Goal: Find specific fact: Find contact information

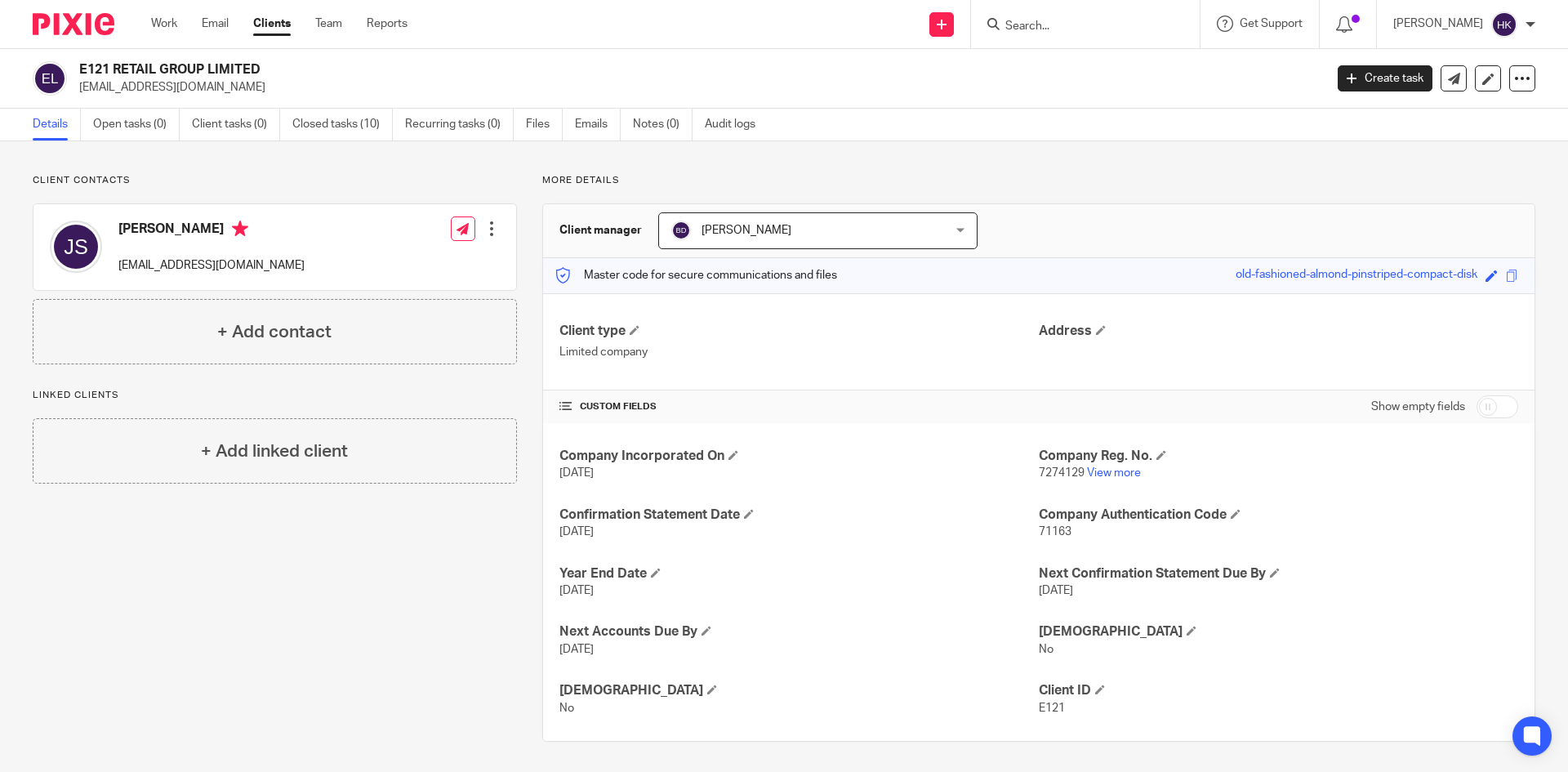
click at [1043, 19] on input "Search" at bounding box center [1077, 26] width 147 height 14
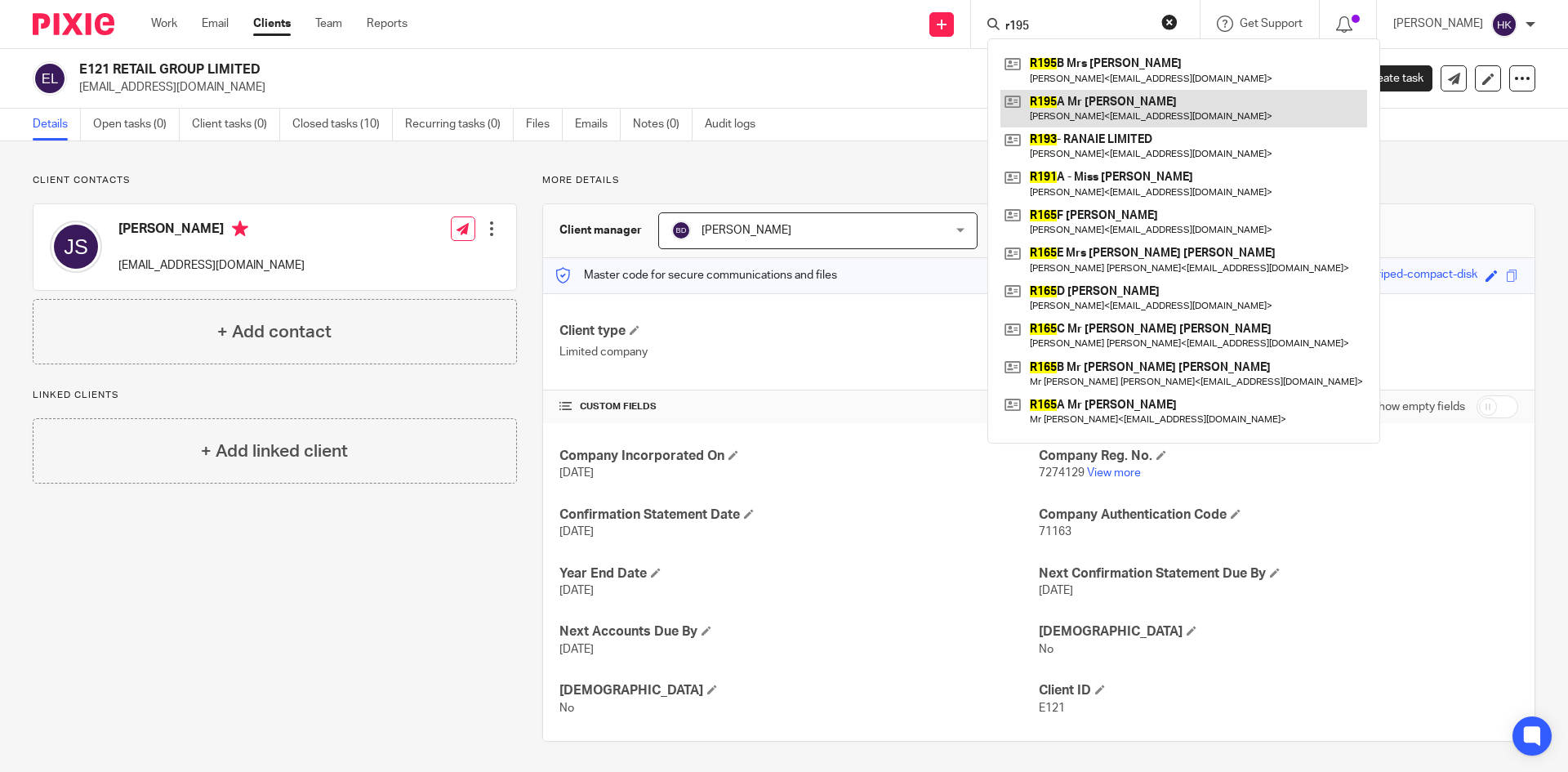
type input "r195"
click at [1076, 100] on link at bounding box center [1183, 108] width 366 height 37
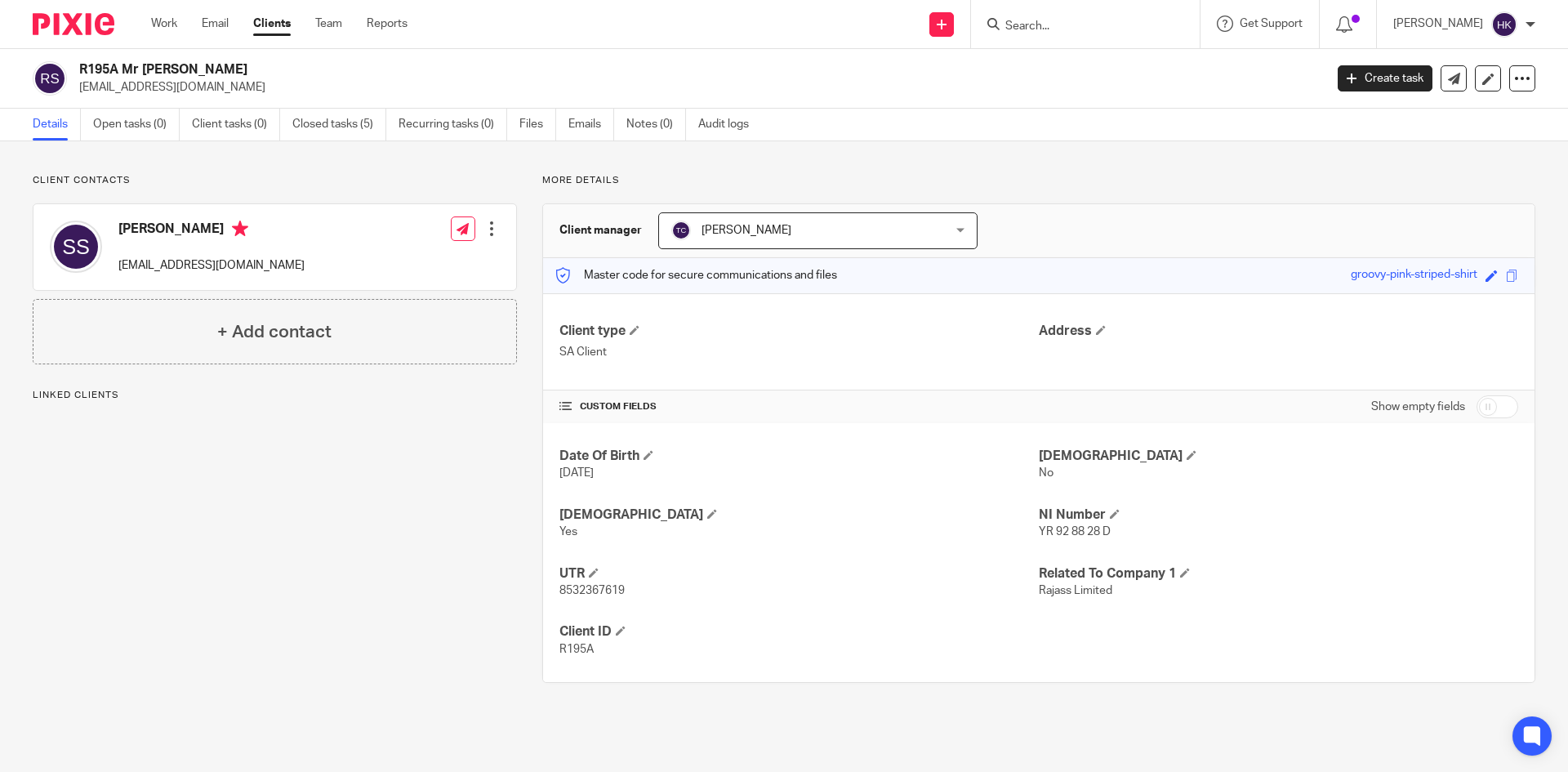
drag, startPoint x: 81, startPoint y: 94, endPoint x: 211, endPoint y: 97, distance: 130.0
click at [211, 97] on div "R195A Mr Surjit Singh Suman surjitsuman@yahoo.co.uk Create task Update from Com…" at bounding box center [784, 79] width 1568 height 59
copy p "surjitsuman@yahoo.co.uk"
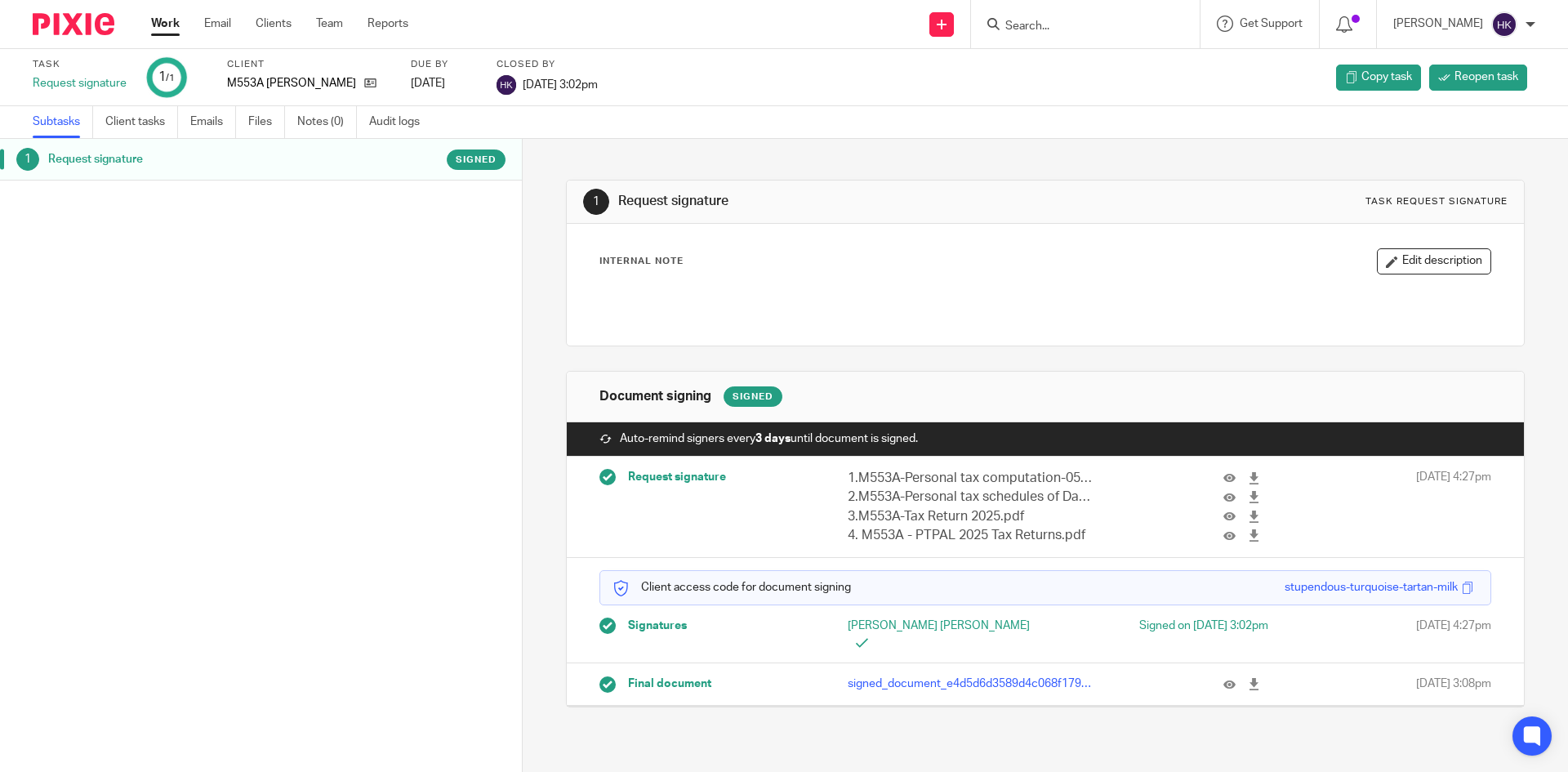
drag, startPoint x: 1229, startPoint y: 667, endPoint x: 1226, endPoint y: 652, distance: 15.3
click at [1248, 678] on icon at bounding box center [1253, 684] width 12 height 12
click at [1081, 31] on input "Search" at bounding box center [1077, 26] width 147 height 14
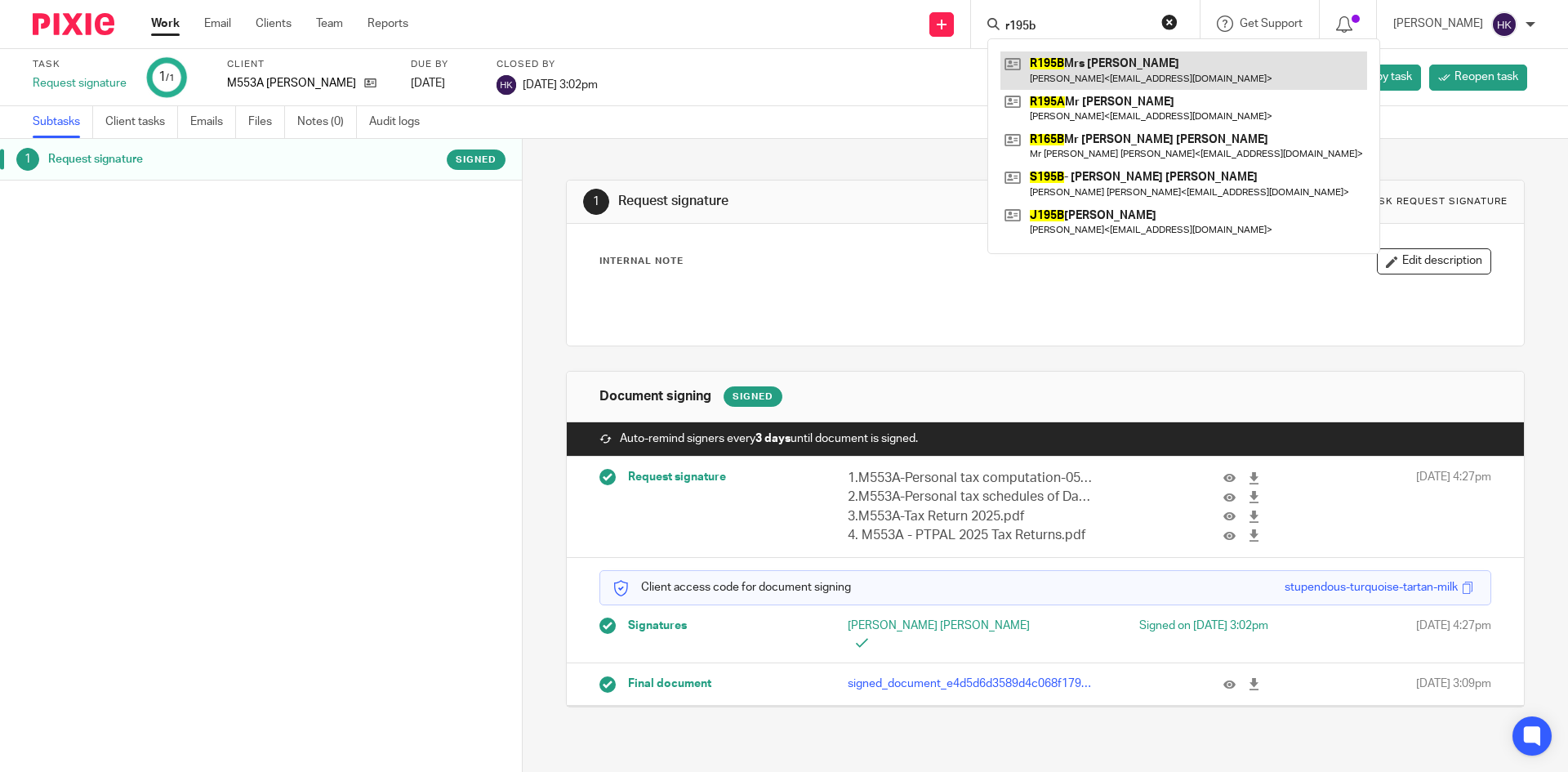
type input "r195b"
click at [1109, 60] on link at bounding box center [1183, 70] width 366 height 37
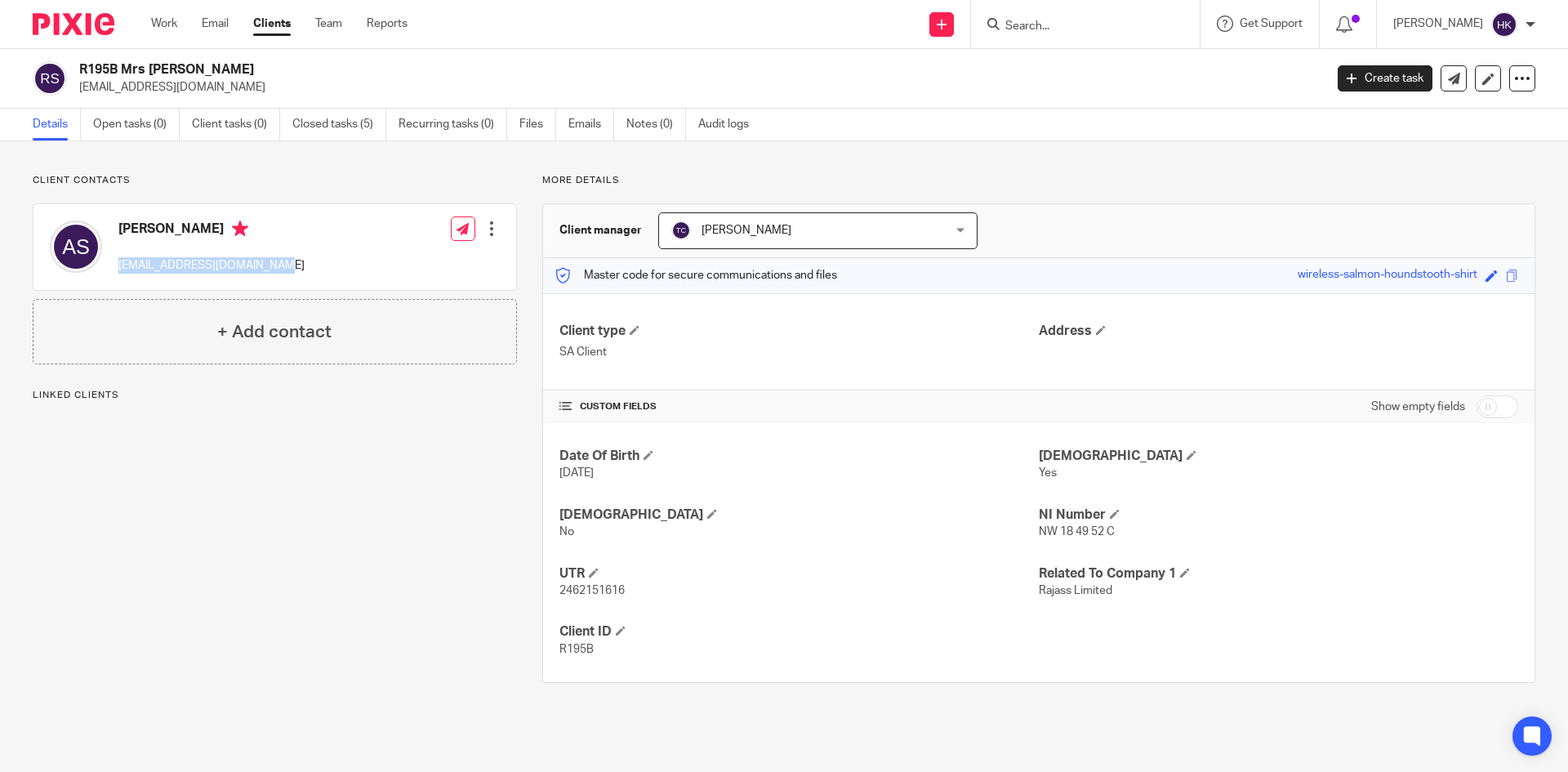
drag, startPoint x: 121, startPoint y: 272, endPoint x: 278, endPoint y: 282, distance: 157.3
click at [278, 282] on div "[PERSON_NAME] [EMAIL_ADDRESS][DOMAIN_NAME]" at bounding box center [177, 246] width 255 height 69
copy p "[EMAIL_ADDRESS][DOMAIN_NAME]"
